Goal: Information Seeking & Learning: Learn about a topic

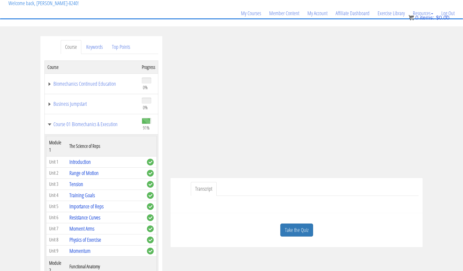
scroll to position [1741, 0]
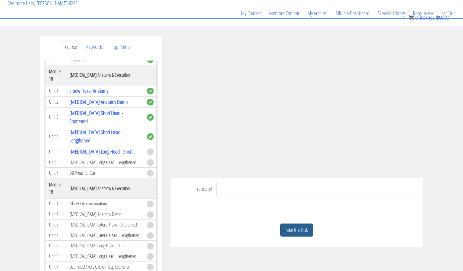
click at [291, 230] on link "Take the Quiz" at bounding box center [296, 230] width 33 height 13
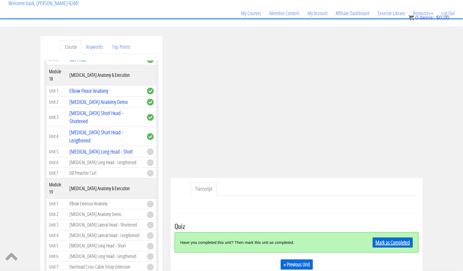
click at [387, 239] on link "Mark as Completed" at bounding box center [393, 242] width 40 height 10
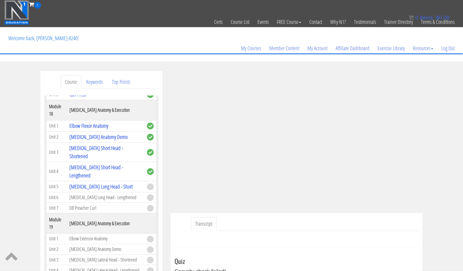
scroll to position [0, 0]
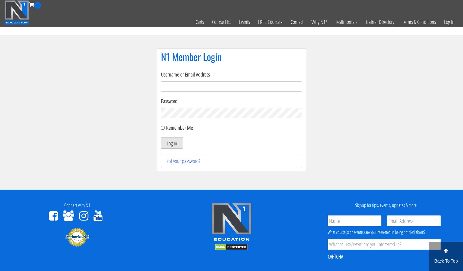
type input "[EMAIL_ADDRESS][DOMAIN_NAME]"
click at [172, 143] on button "Log In" at bounding box center [172, 142] width 22 height 11
click at [175, 145] on button "Log In" at bounding box center [172, 142] width 22 height 11
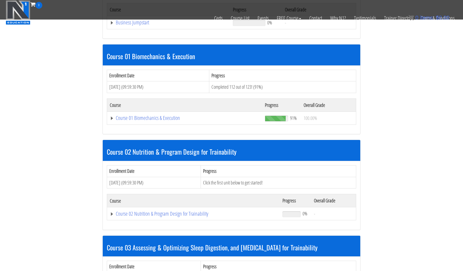
scroll to position [229, 0]
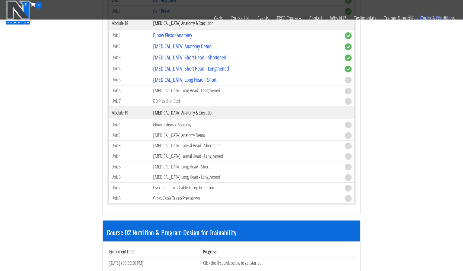
scroll to position [1759, 0]
click at [181, 79] on link "[MEDICAL_DATA] Long Head - Short" at bounding box center [184, 79] width 63 height 7
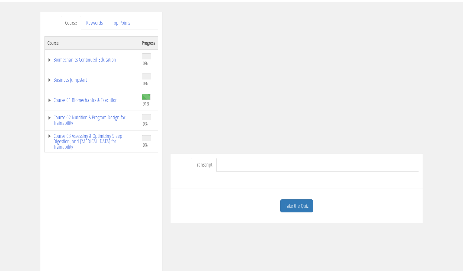
scroll to position [65, 0]
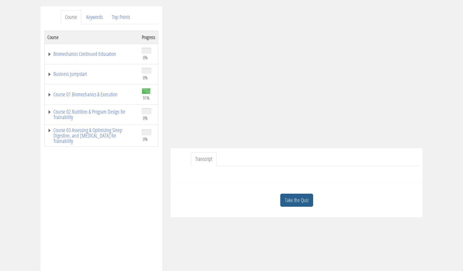
click at [303, 197] on link "Take the Quiz" at bounding box center [296, 200] width 33 height 13
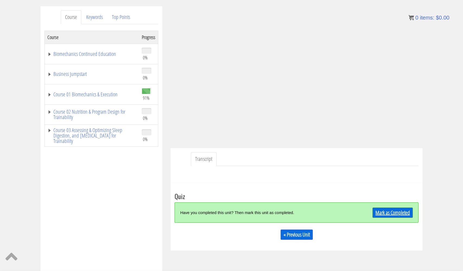
click at [398, 212] on link "Mark as Completed" at bounding box center [393, 213] width 40 height 10
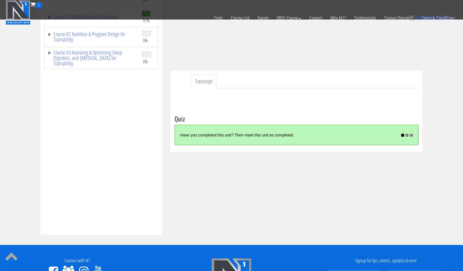
scroll to position [116, 0]
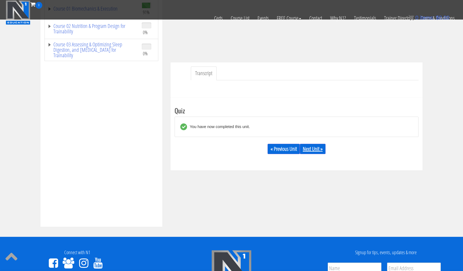
click at [313, 149] on link "Next Unit »" at bounding box center [313, 149] width 26 height 10
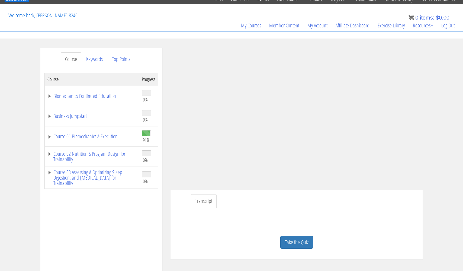
scroll to position [25, 0]
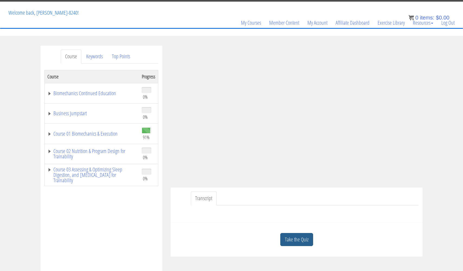
click at [300, 240] on link "Take the Quiz" at bounding box center [296, 239] width 33 height 13
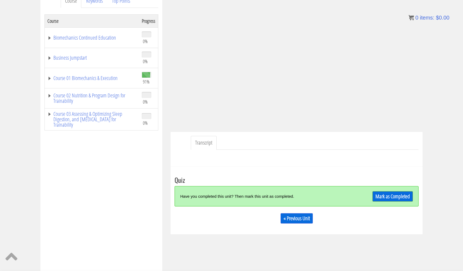
scroll to position [82, 0]
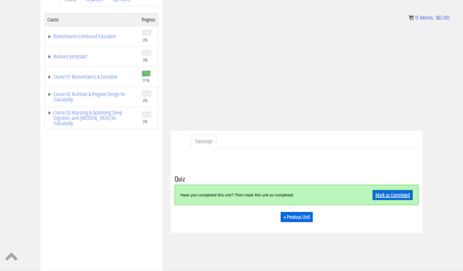
click at [388, 194] on link "Mark as Completed" at bounding box center [393, 195] width 40 height 10
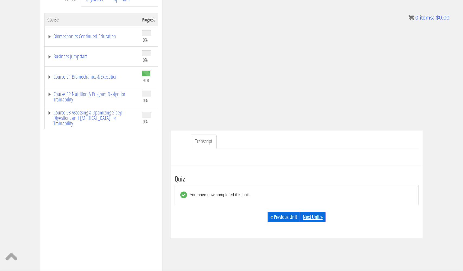
click at [313, 218] on link "Next Unit »" at bounding box center [313, 217] width 26 height 10
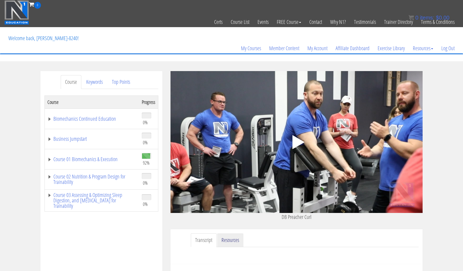
click at [230, 238] on link "Resources" at bounding box center [230, 240] width 26 height 14
click at [297, 142] on polygon at bounding box center [299, 142] width 12 height 14
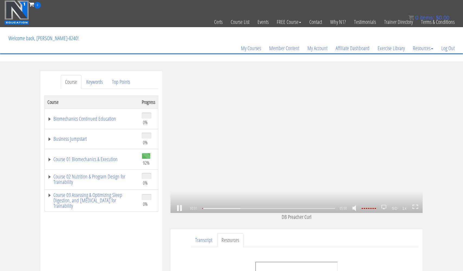
click at [417, 208] on icon at bounding box center [416, 207] width 6 height 5
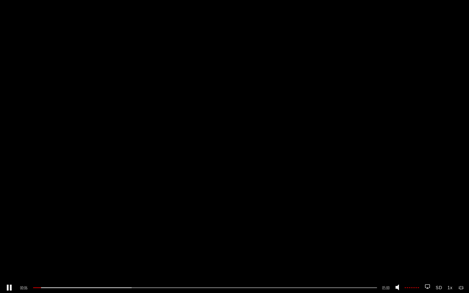
click at [450, 271] on strong "1x" at bounding box center [450, 288] width 10 height 10
click at [451, 236] on link "1.25x" at bounding box center [455, 237] width 23 height 12
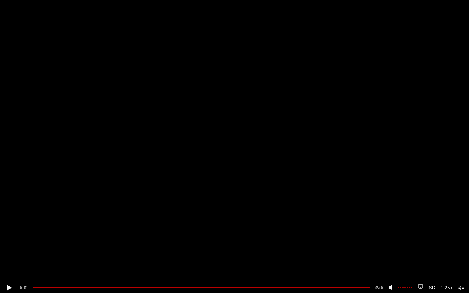
click at [461, 271] on icon at bounding box center [461, 288] width 6 height 5
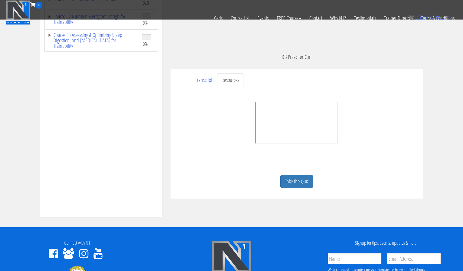
scroll to position [123, 0]
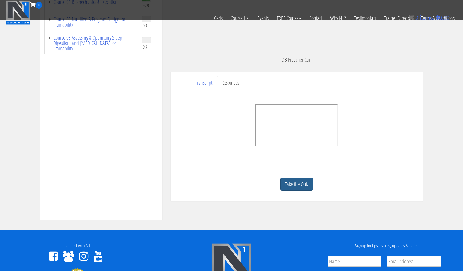
click at [298, 184] on link "Take the Quiz" at bounding box center [296, 184] width 33 height 13
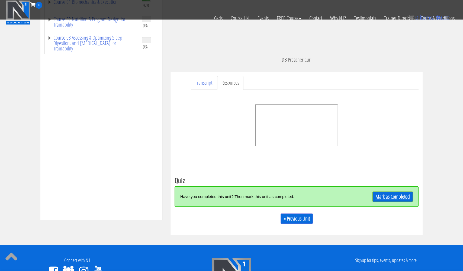
click at [386, 197] on link "Mark as Completed" at bounding box center [393, 197] width 40 height 10
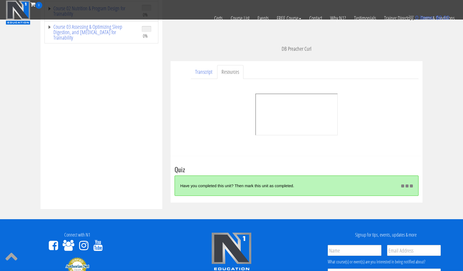
scroll to position [140, 0]
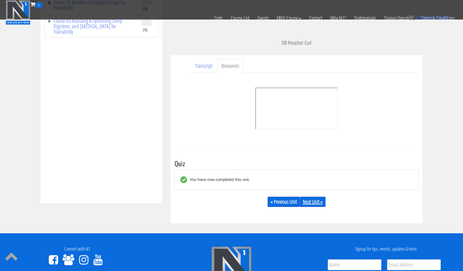
click at [319, 202] on link "Next Unit »" at bounding box center [313, 202] width 26 height 10
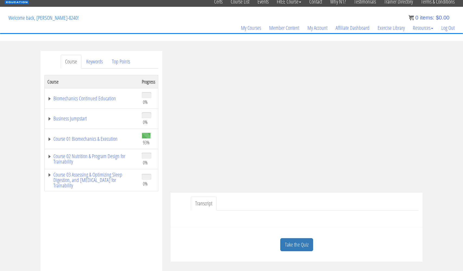
scroll to position [21, 0]
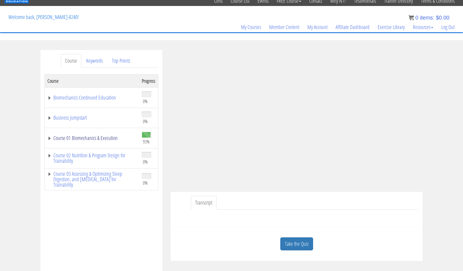
click at [87, 138] on link "Course 01 Biomechanics & Execution" at bounding box center [91, 137] width 89 height 5
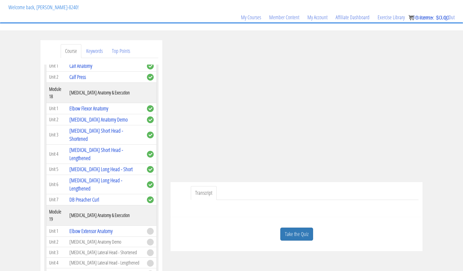
scroll to position [29, 0]
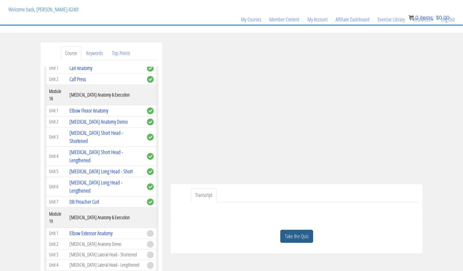
click at [295, 235] on link "Take the Quiz" at bounding box center [296, 236] width 33 height 13
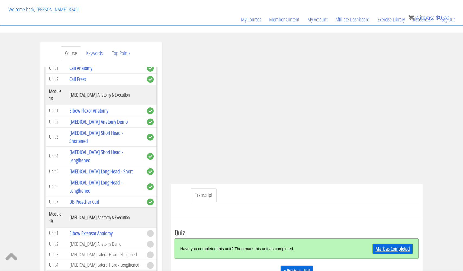
click at [384, 249] on link "Mark as Completed" at bounding box center [393, 249] width 40 height 10
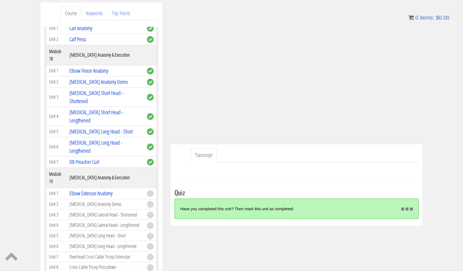
scroll to position [78, 0]
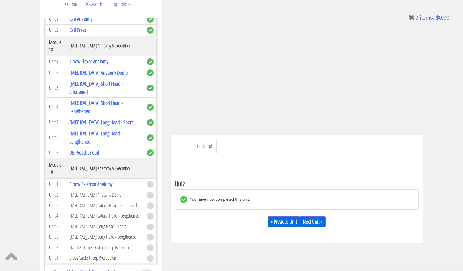
click at [320, 222] on link "Next Unit »" at bounding box center [313, 221] width 26 height 10
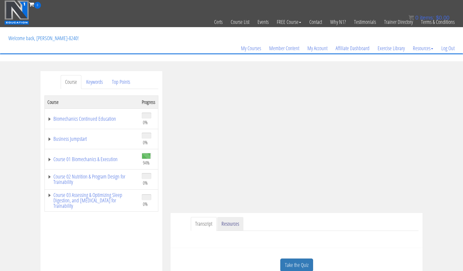
click at [231, 224] on link "Resources" at bounding box center [230, 224] width 26 height 14
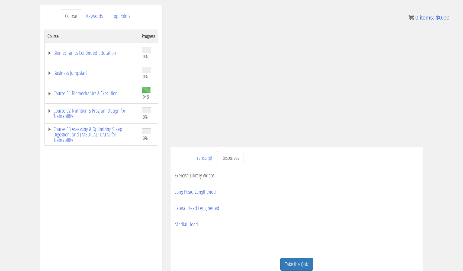
scroll to position [65, 0]
click at [99, 96] on link "Course 01 Biomechanics & Execution" at bounding box center [91, 94] width 89 height 5
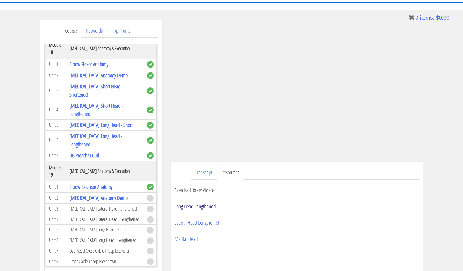
scroll to position [40, 0]
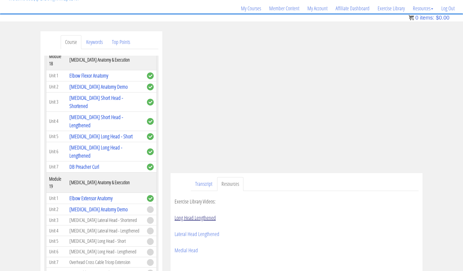
click at [189, 217] on link "Long Head Lengthened" at bounding box center [195, 217] width 41 height 7
click at [186, 235] on link "Lateral Head Lengthened" at bounding box center [197, 233] width 45 height 7
click at [182, 251] on link "Medial Head" at bounding box center [186, 250] width 23 height 7
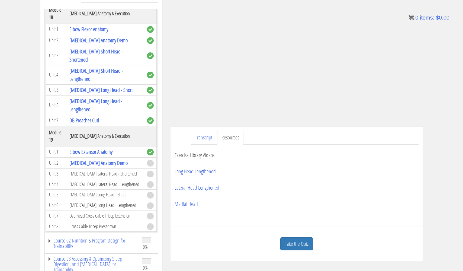
scroll to position [86, 0]
click at [298, 247] on link "Take the Quiz" at bounding box center [296, 243] width 33 height 13
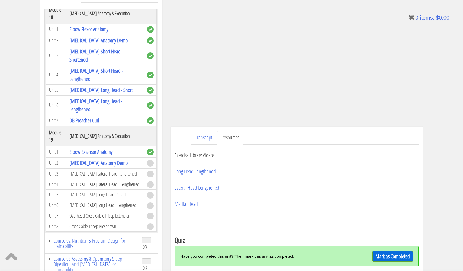
click at [384, 255] on link "Mark as Completed" at bounding box center [393, 256] width 40 height 10
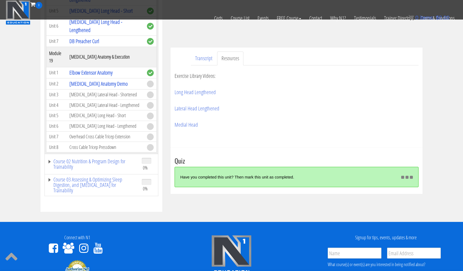
scroll to position [133, 0]
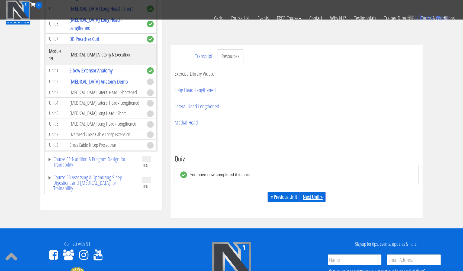
click at [313, 197] on link "Next Unit »" at bounding box center [313, 197] width 26 height 10
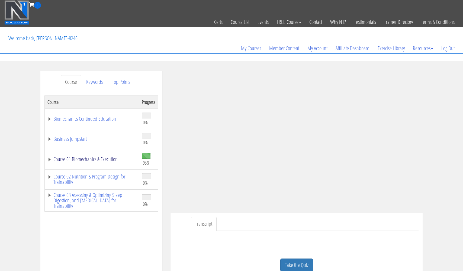
click at [98, 160] on link "Course 01 Biomechanics & Execution" at bounding box center [91, 159] width 89 height 5
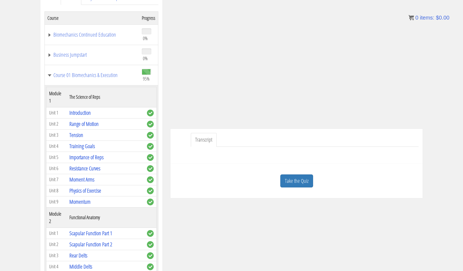
scroll to position [75, 0]
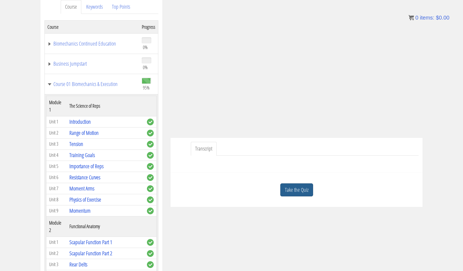
click at [303, 188] on link "Take the Quiz" at bounding box center [296, 189] width 33 height 13
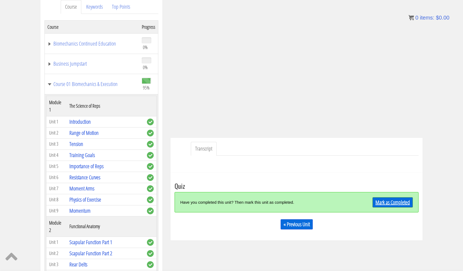
click at [395, 201] on link "Mark as Completed" at bounding box center [393, 202] width 40 height 10
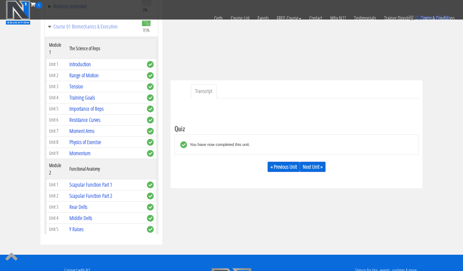
scroll to position [101, 0]
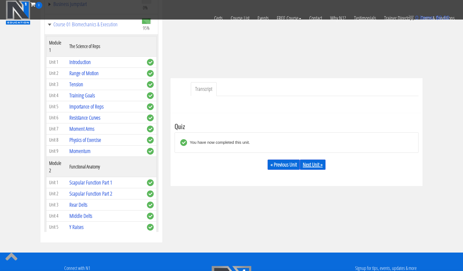
click at [317, 166] on link "Next Unit »" at bounding box center [313, 165] width 26 height 10
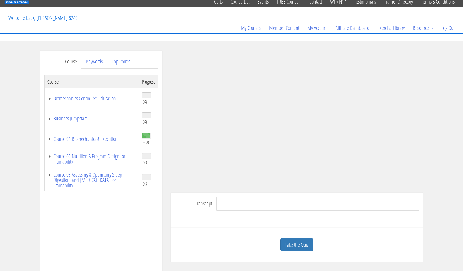
scroll to position [21, 0]
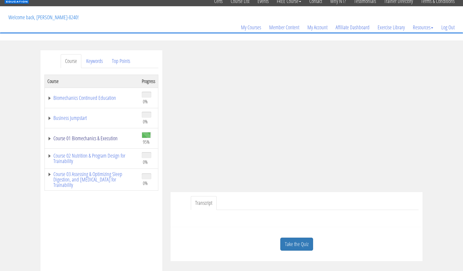
click at [108, 136] on link "Course 01 Biomechanics & Execution" at bounding box center [91, 138] width 89 height 5
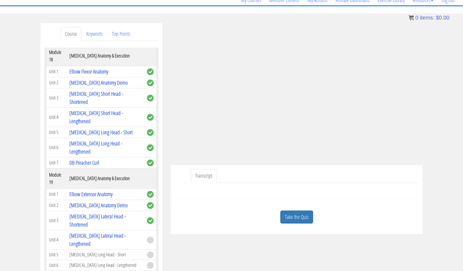
scroll to position [45, 0]
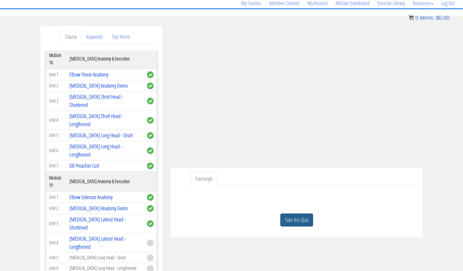
click at [302, 218] on link "Take the Quiz" at bounding box center [296, 219] width 33 height 13
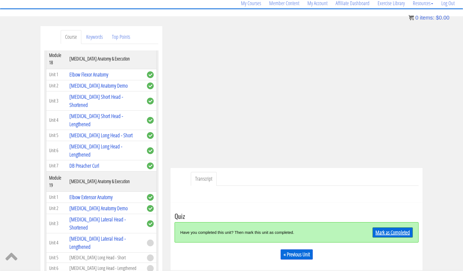
click at [388, 233] on link "Mark as Completed" at bounding box center [393, 232] width 40 height 10
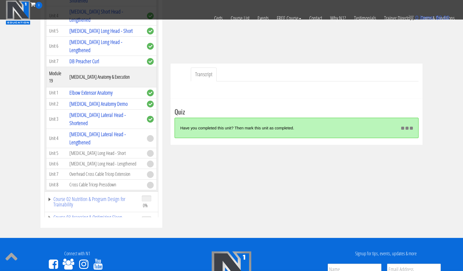
scroll to position [120, 0]
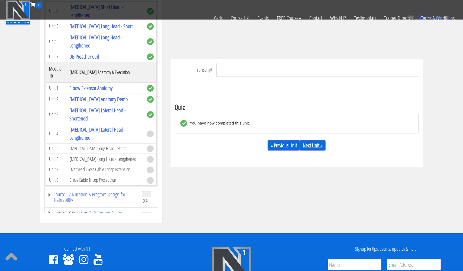
click at [313, 145] on link "Next Unit »" at bounding box center [313, 145] width 26 height 10
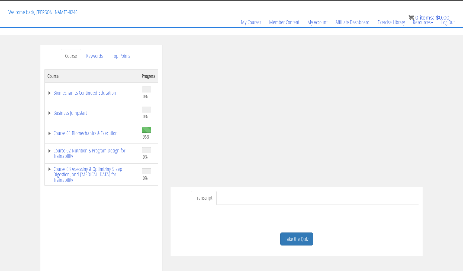
scroll to position [22, 0]
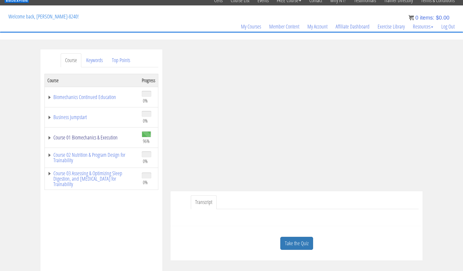
click at [90, 137] on link "Course 01 Biomechanics & Execution" at bounding box center [91, 137] width 89 height 5
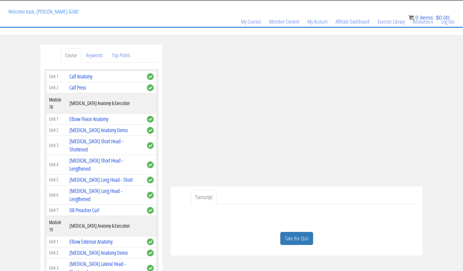
scroll to position [25, 0]
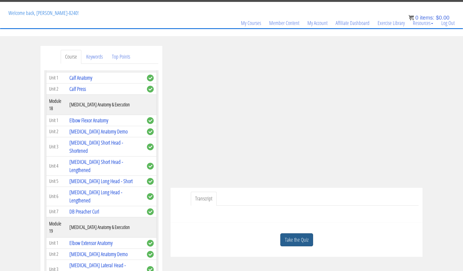
click at [298, 241] on link "Take the Quiz" at bounding box center [296, 239] width 33 height 13
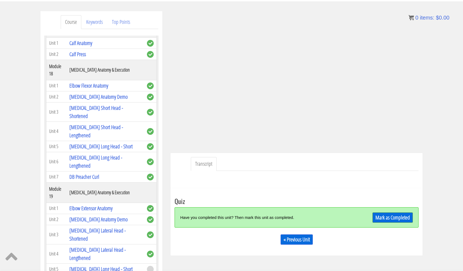
scroll to position [62, 0]
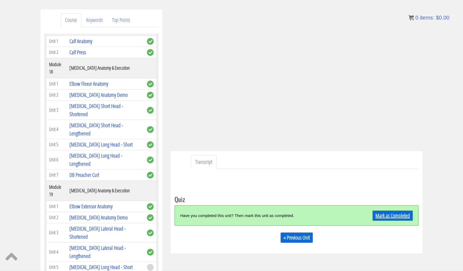
click at [390, 216] on link "Mark as Completed" at bounding box center [393, 216] width 40 height 10
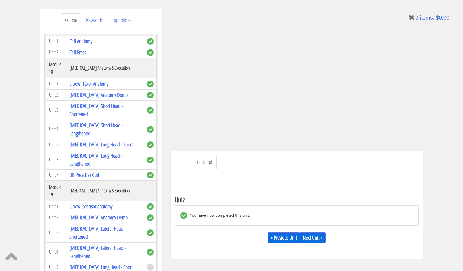
click at [310, 243] on div "« Previous Unit Next Unit »" at bounding box center [297, 237] width 244 height 18
click at [314, 240] on link "Next Unit »" at bounding box center [313, 237] width 26 height 10
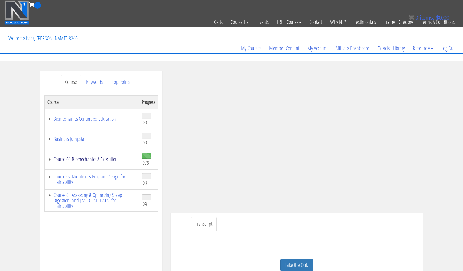
click at [94, 158] on link "Course 01 Biomechanics & Execution" at bounding box center [91, 159] width 89 height 5
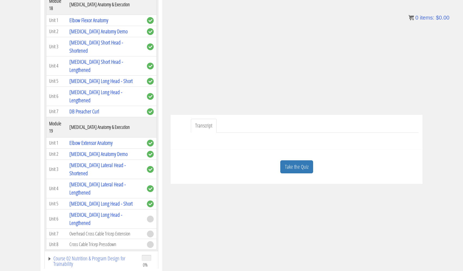
scroll to position [94, 0]
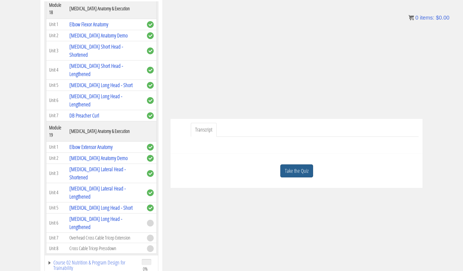
click at [294, 170] on link "Take the Quiz" at bounding box center [296, 170] width 33 height 13
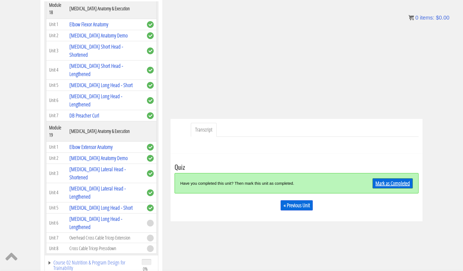
click at [393, 185] on link "Mark as Completed" at bounding box center [393, 183] width 40 height 10
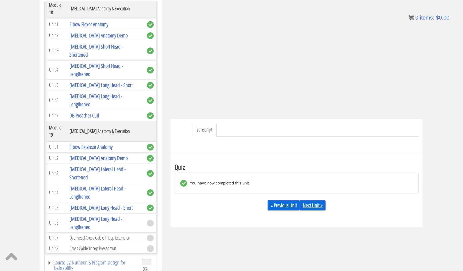
click at [317, 204] on link "Next Unit »" at bounding box center [313, 205] width 26 height 10
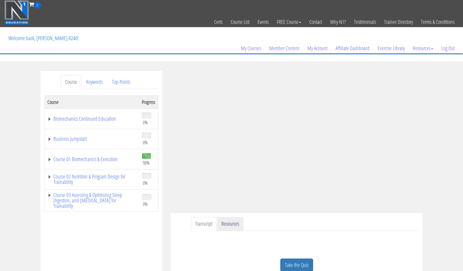
click at [236, 222] on link "Resources" at bounding box center [230, 224] width 26 height 14
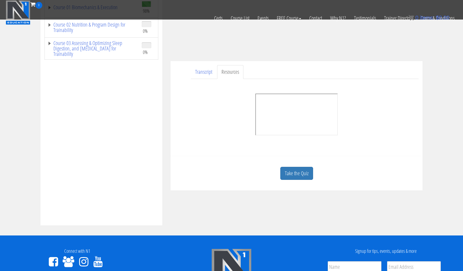
scroll to position [120, 0]
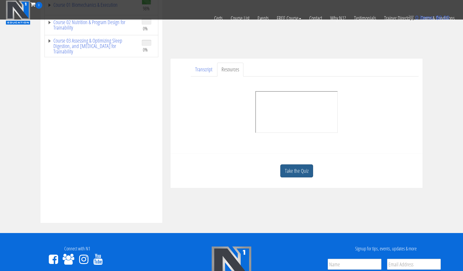
click at [299, 172] on link "Take the Quiz" at bounding box center [296, 170] width 33 height 13
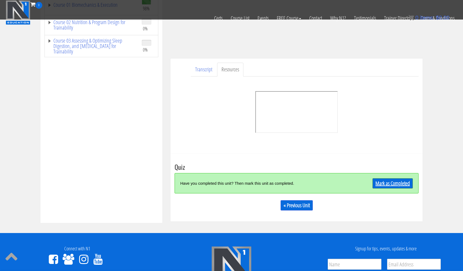
click at [391, 183] on link "Mark as Completed" at bounding box center [393, 183] width 40 height 10
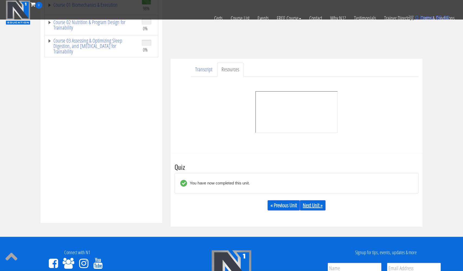
click at [315, 207] on link "Next Unit »" at bounding box center [313, 205] width 26 height 10
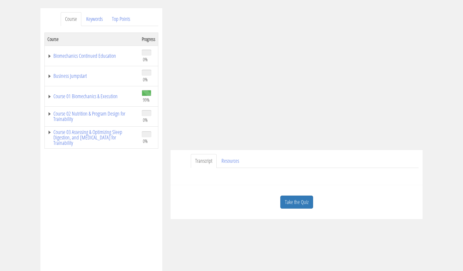
scroll to position [64, 0]
click at [232, 161] on link "Resources" at bounding box center [230, 160] width 26 height 14
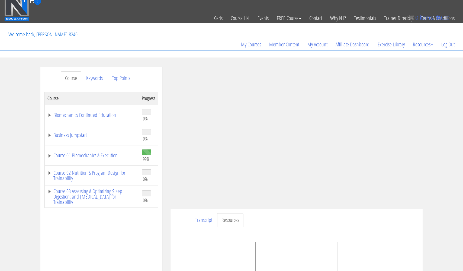
scroll to position [2, 0]
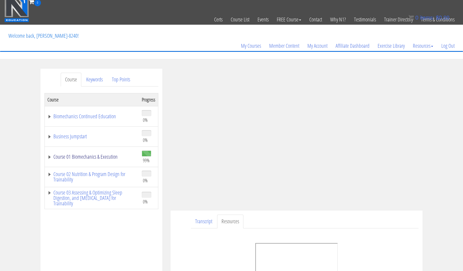
click at [92, 156] on link "Course 01 Biomechanics & Execution" at bounding box center [91, 156] width 89 height 5
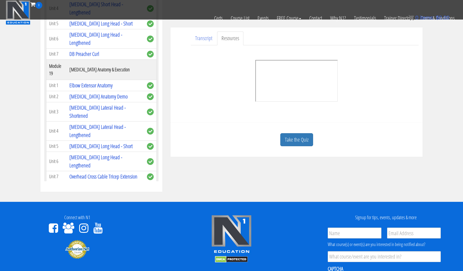
scroll to position [1712, 0]
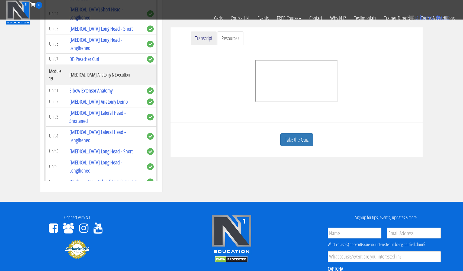
click at [205, 39] on link "Transcript" at bounding box center [204, 38] width 26 height 14
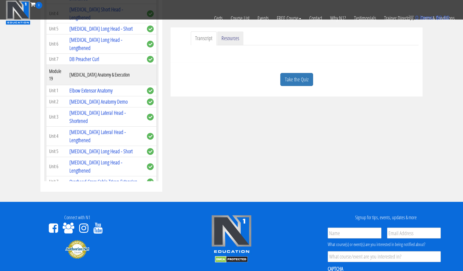
click at [233, 37] on link "Resources" at bounding box center [230, 38] width 26 height 14
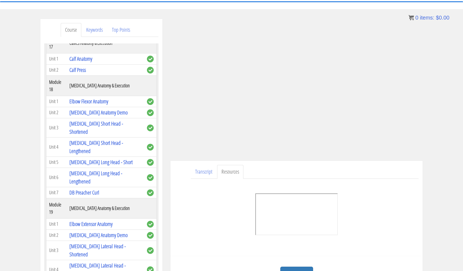
scroll to position [3, 0]
